Goal: Information Seeking & Learning: Learn about a topic

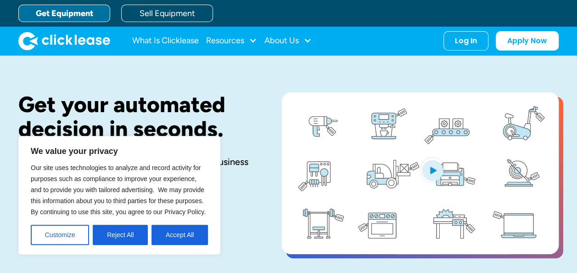
click at [169, 229] on button "Accept All" at bounding box center [179, 234] width 56 height 20
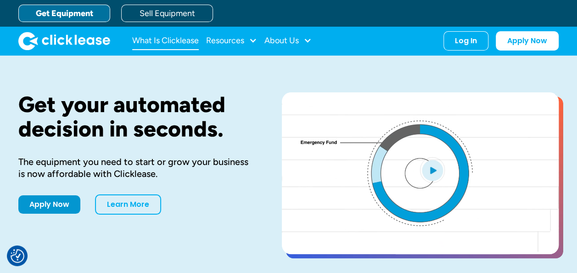
click at [172, 42] on link "What Is Clicklease" at bounding box center [165, 41] width 67 height 18
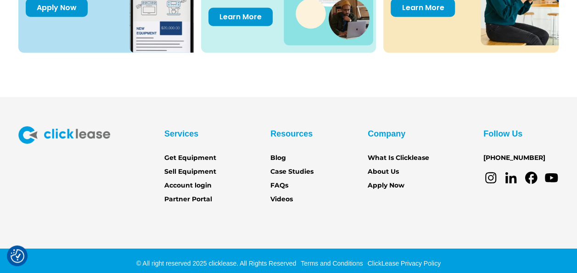
scroll to position [1330, 0]
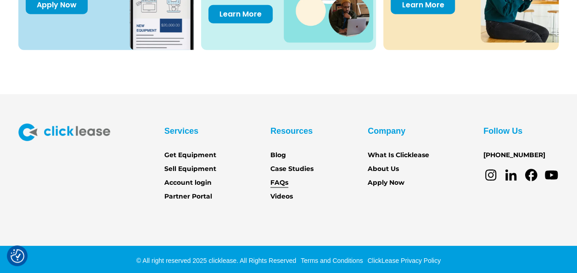
click at [281, 181] on link "FAQs" at bounding box center [279, 183] width 18 height 10
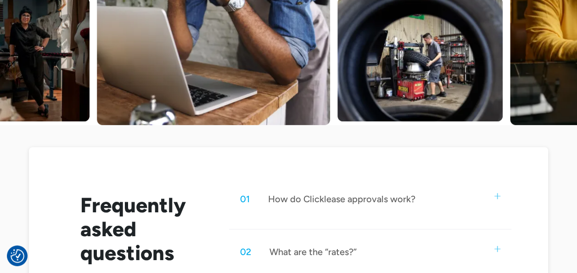
scroll to position [413, 0]
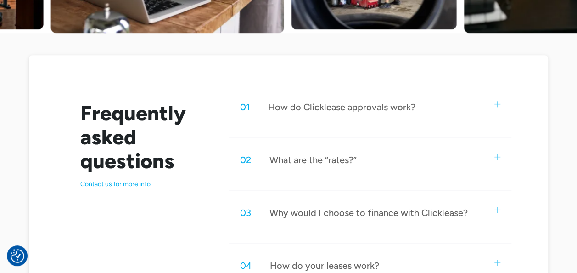
click at [489, 106] on div "01 How do Clicklease approvals work?" at bounding box center [370, 107] width 283 height 30
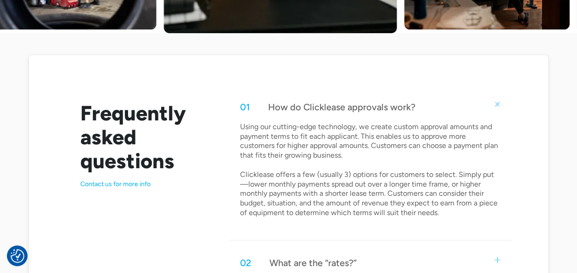
click at [363, 104] on div "How do Clicklease approvals work?" at bounding box center [341, 107] width 147 height 12
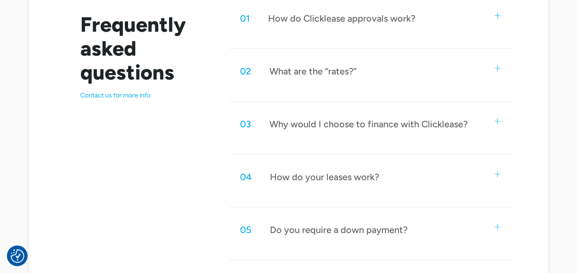
scroll to position [505, 0]
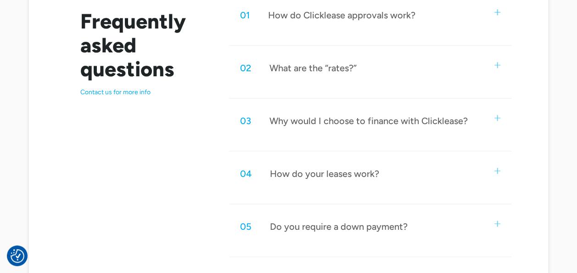
click at [309, 71] on div "What are the “rates?”" at bounding box center [312, 68] width 87 height 12
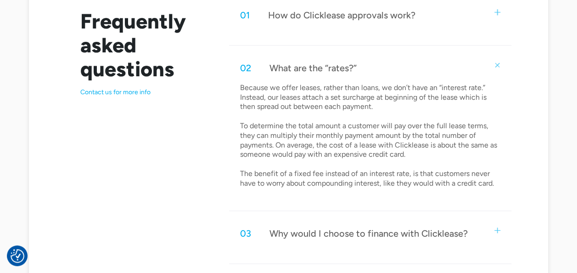
click at [275, 104] on p "Because we offer leases, rather than loans, we don’t have an “interest rate.” I…" at bounding box center [370, 135] width 261 height 105
click at [307, 71] on div "What are the “rates?”" at bounding box center [312, 68] width 87 height 12
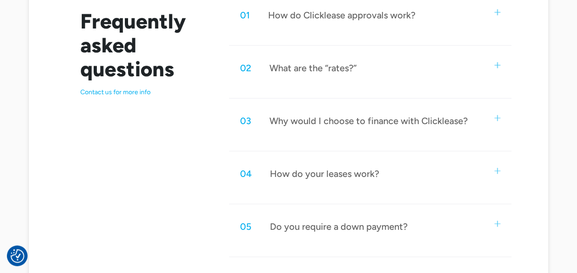
click at [293, 121] on div "Why would I choose to finance with Clicklease?" at bounding box center [368, 121] width 198 height 12
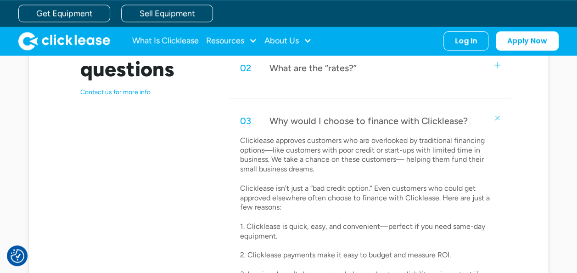
click at [274, 123] on div "Why would I choose to finance with Clicklease?" at bounding box center [368, 121] width 198 height 12
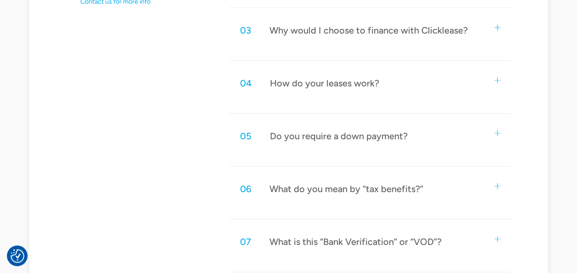
scroll to position [596, 0]
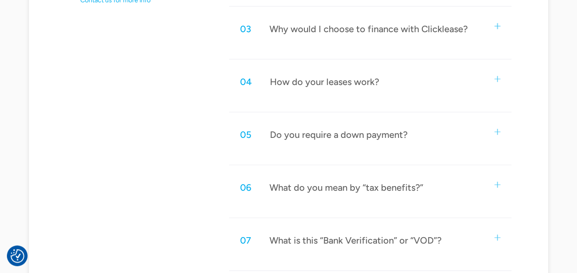
click at [325, 134] on div "Do you require a down payment?" at bounding box center [339, 134] width 138 height 12
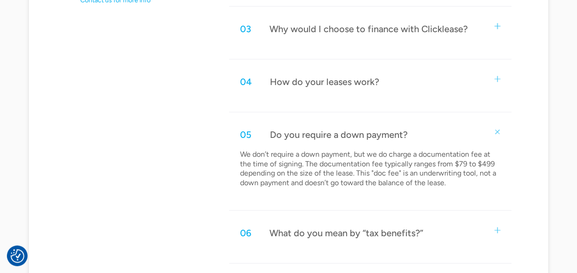
click at [325, 134] on div "Do you require a down payment?" at bounding box center [339, 134] width 138 height 12
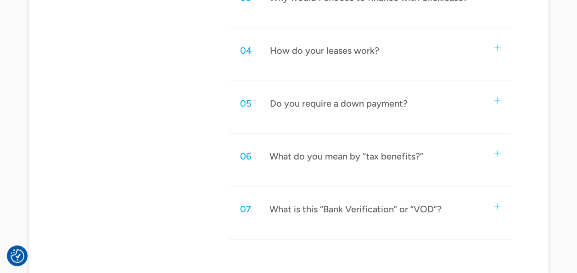
scroll to position [642, 0]
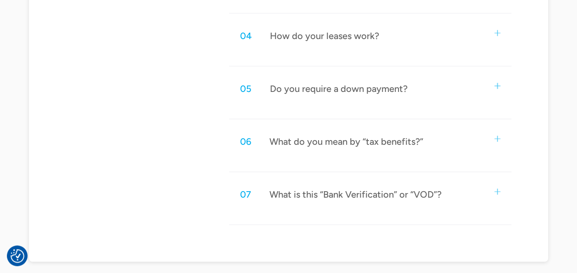
click at [283, 192] on div "What is this “Bank Verification” or “VOD”?" at bounding box center [355, 194] width 172 height 12
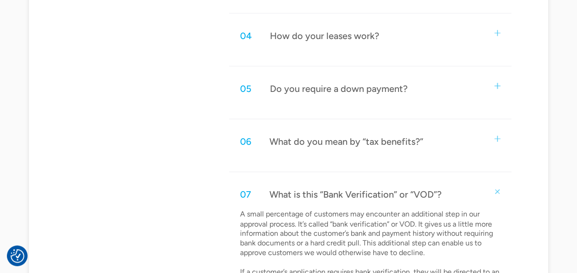
scroll to position [734, 0]
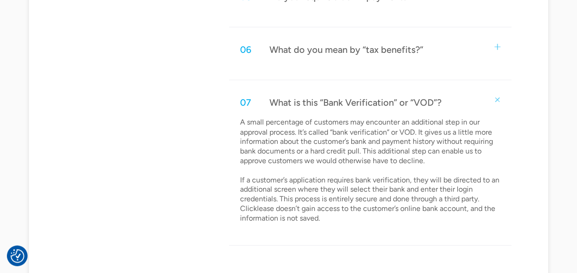
click at [425, 101] on div "What is this “Bank Verification” or “VOD”?" at bounding box center [355, 102] width 172 height 12
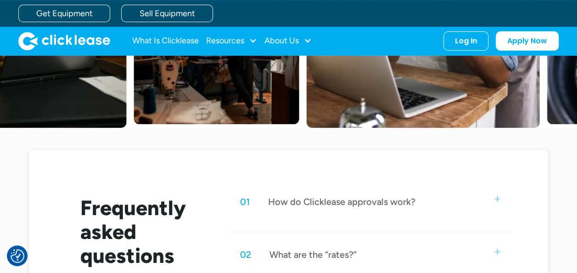
scroll to position [229, 0]
